Goal: Information Seeking & Learning: Learn about a topic

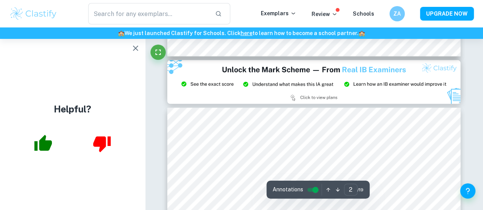
scroll to position [799, 0]
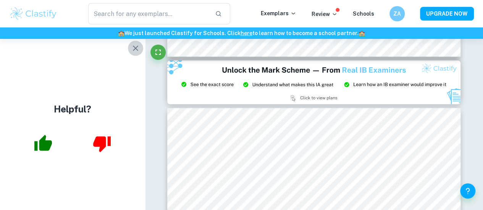
click at [133, 45] on icon "button" at bounding box center [135, 48] width 9 height 9
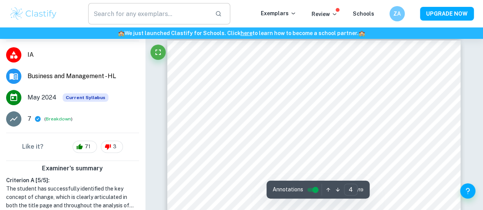
scroll to position [1228, 0]
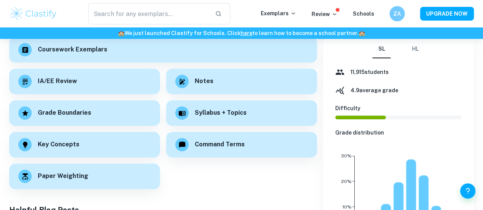
scroll to position [119, 0]
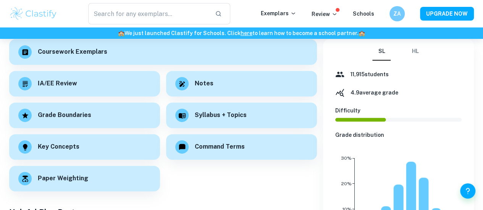
click at [415, 55] on button "HL" at bounding box center [415, 51] width 18 height 18
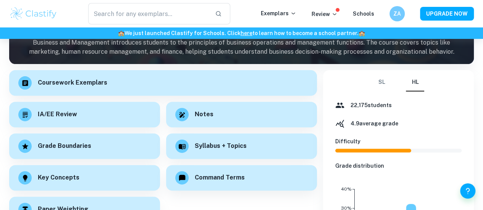
scroll to position [89, 0]
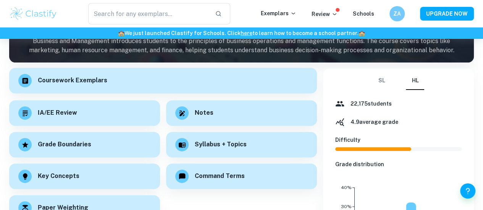
click at [18, 79] on div "Coursework Exemplars" at bounding box center [163, 81] width 308 height 26
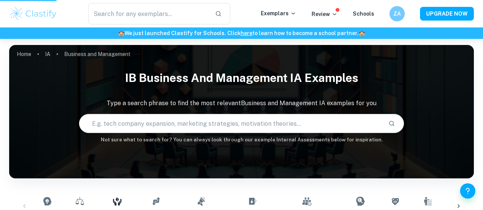
scroll to position [50, 0]
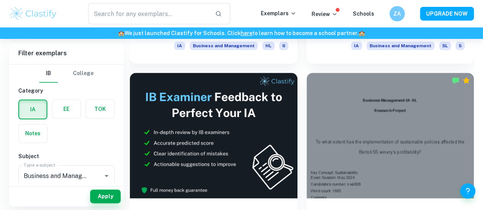
scroll to position [389, 0]
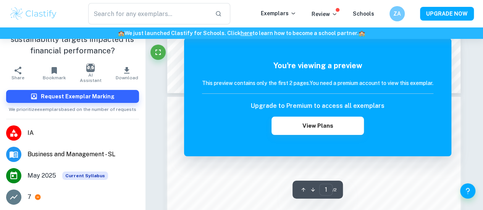
scroll to position [650, 0]
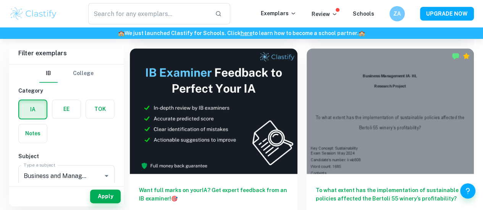
scroll to position [427, 0]
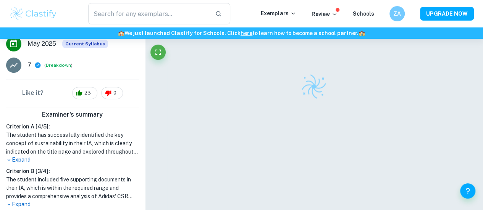
scroll to position [174, 0]
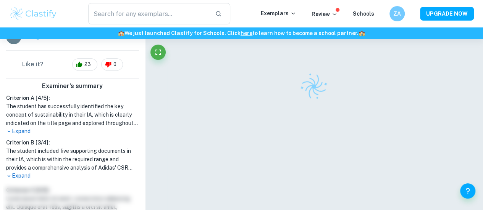
click at [26, 177] on p "Expand" at bounding box center [72, 176] width 133 height 8
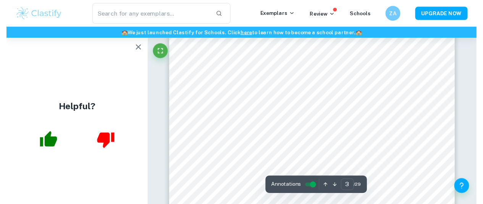
scroll to position [989, 0]
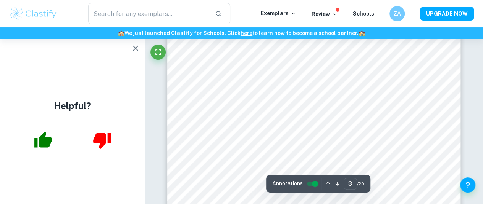
click at [138, 48] on icon "button" at bounding box center [135, 48] width 9 height 9
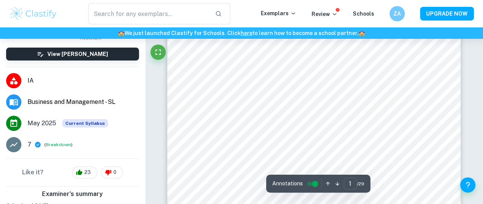
scroll to position [239, 0]
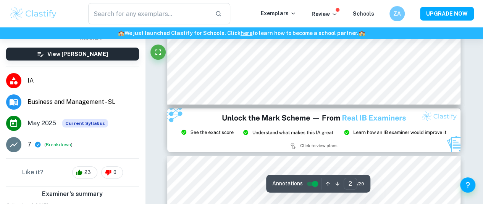
type input "3"
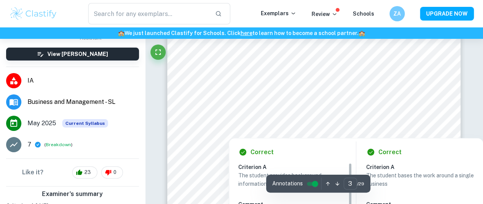
scroll to position [951, 0]
